Goal: Task Accomplishment & Management: Manage account settings

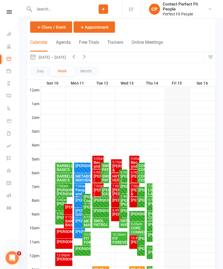
scroll to position [26, 0]
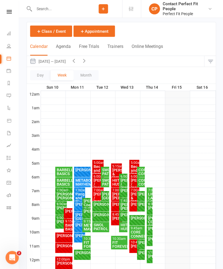
click at [76, 62] on icon "button" at bounding box center [74, 61] width 6 height 6
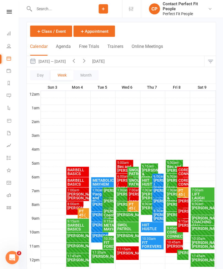
click at [85, 60] on icon "button" at bounding box center [84, 61] width 6 height 6
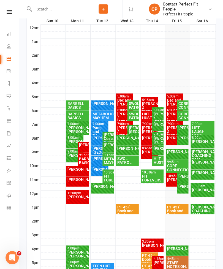
scroll to position [102, 0]
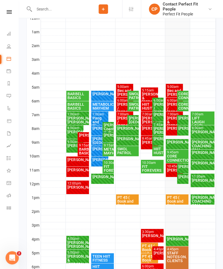
click at [172, 89] on div "Bec and [PERSON_NAME]" at bounding box center [174, 92] width 15 height 8
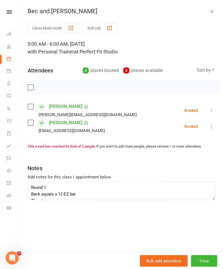
click at [30, 90] on label at bounding box center [31, 87] width 6 height 6
click at [42, 89] on icon "button" at bounding box center [43, 87] width 6 height 6
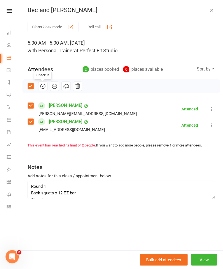
click at [218, 8] on div "Bec and [PERSON_NAME]" at bounding box center [121, 11] width 205 height 7
click at [214, 8] on button "button" at bounding box center [211, 11] width 7 height 7
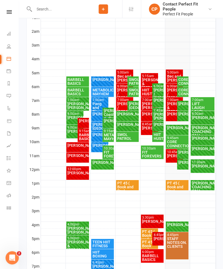
scroll to position [116, 0]
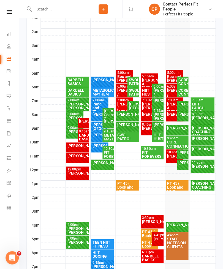
click at [172, 94] on div "[PERSON_NAME] / [PERSON_NAME]" at bounding box center [174, 94] width 15 height 12
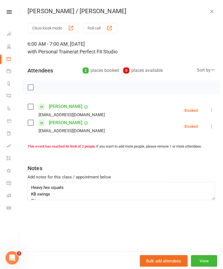
click at [211, 13] on icon "button" at bounding box center [211, 12] width 6 height 6
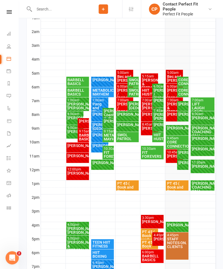
click at [171, 116] on div "[PERSON_NAME]" at bounding box center [174, 114] width 15 height 4
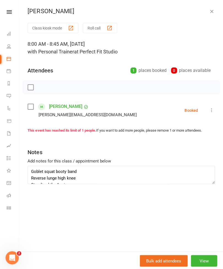
scroll to position [0, 0]
click at [213, 11] on icon "button" at bounding box center [211, 12] width 6 height 6
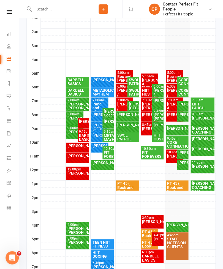
scroll to position [0, 0]
click at [171, 116] on div "[PERSON_NAME]" at bounding box center [174, 114] width 15 height 4
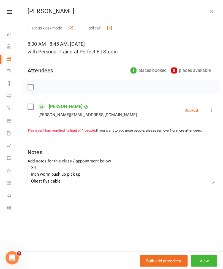
scroll to position [24, 0]
click at [172, 170] on textarea "Goblet squat booty band Reverse lunge high knee Standing bike 1 min X4 Inch wor…" at bounding box center [121, 174] width 187 height 18
click at [39, 173] on textarea "Goblet squat booty band Reverse lunge high knee Standing bike 1 min X4 Inch wor…" at bounding box center [121, 174] width 187 height 18
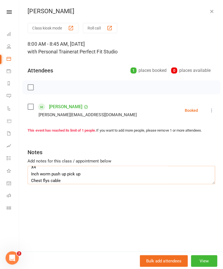
click at [40, 172] on textarea "Goblet squat booty band Reverse lunge high knee Standing bike 1 min X4 Inch wor…" at bounding box center [121, 174] width 187 height 18
click at [57, 170] on textarea "Goblet squat booty band Reverse lunge high knee Standing bike 1 min X4 Mountain…" at bounding box center [121, 174] width 187 height 18
click at [59, 171] on textarea "Goblet squat booty band Reverse lunge high knee Standing bike 1 min X4 Mountain…" at bounding box center [121, 174] width 187 height 18
type textarea "Goblet squat booty band Reverse lunge high knee Standing bike 1 min X4 Mountain…"
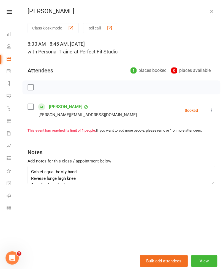
click at [213, 13] on icon "button" at bounding box center [211, 12] width 6 height 6
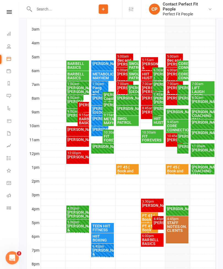
scroll to position [132, 0]
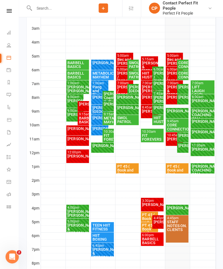
click at [182, 75] on div "CORE CONNECTION" at bounding box center [182, 76] width 9 height 8
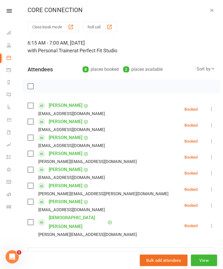
click at [212, 224] on icon at bounding box center [211, 227] width 6 height 6
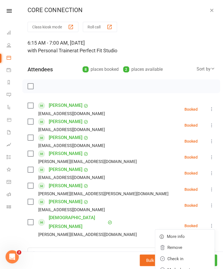
click at [173, 265] on link "Mark absent" at bounding box center [184, 270] width 59 height 11
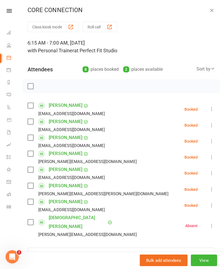
click at [211, 11] on icon "button" at bounding box center [211, 12] width 6 height 6
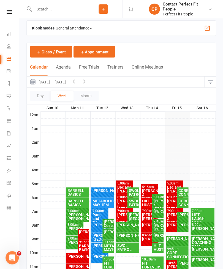
scroll to position [6, 0]
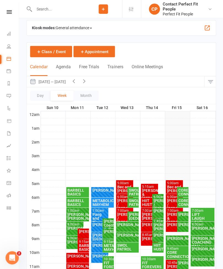
click at [87, 82] on icon "button" at bounding box center [84, 81] width 6 height 6
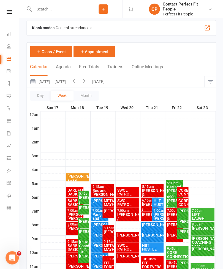
click at [77, 84] on button "button" at bounding box center [73, 81] width 10 height 11
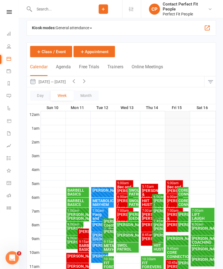
click at [87, 81] on icon "button" at bounding box center [84, 81] width 6 height 6
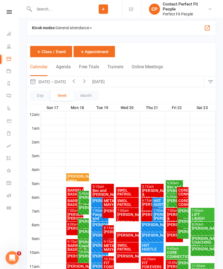
click at [79, 83] on button "button" at bounding box center [73, 81] width 10 height 11
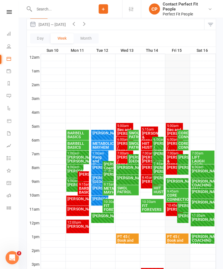
scroll to position [63, 0]
